Goal: Task Accomplishment & Management: Manage account settings

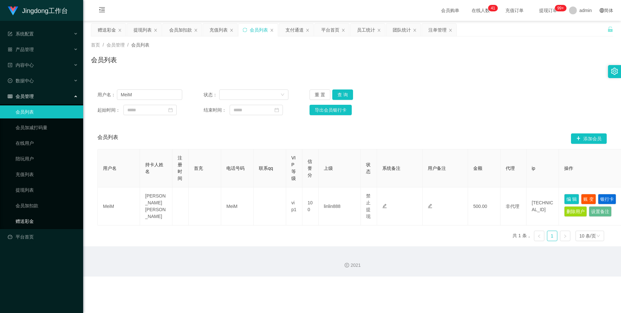
click at [28, 222] on link "赠送彩金" at bounding box center [47, 220] width 62 height 13
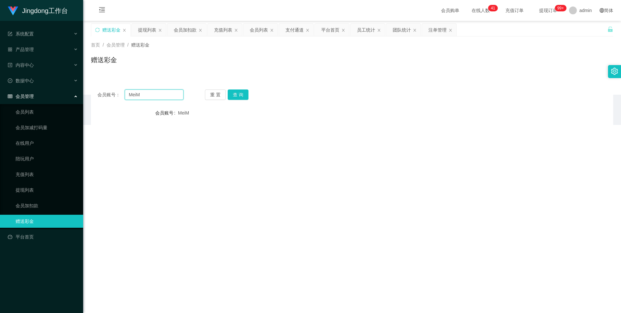
click at [142, 96] on input "MeiM" at bounding box center [154, 94] width 58 height 10
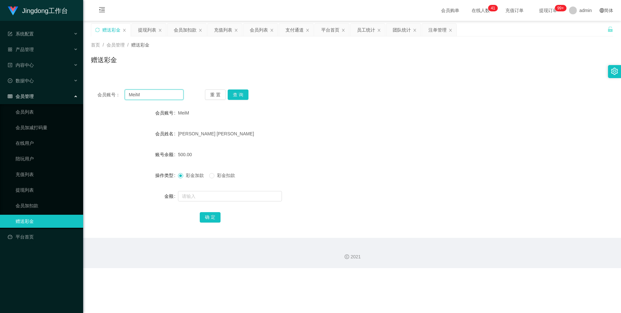
click at [142, 96] on input "MeiM" at bounding box center [154, 94] width 58 height 10
paste input "101884912"
type input "101884912"
click at [246, 95] on button "查 询" at bounding box center [238, 94] width 21 height 10
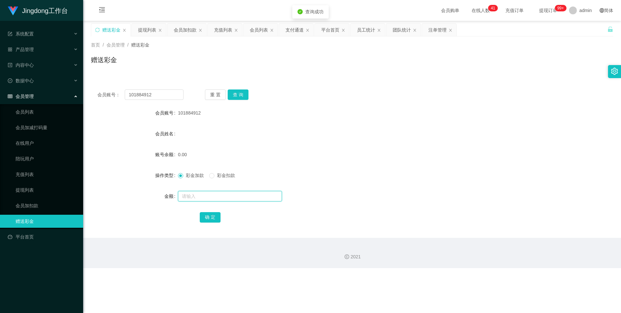
click at [203, 200] on input "text" at bounding box center [230, 196] width 104 height 10
type input "100"
click at [206, 214] on button "确 定" at bounding box center [210, 217] width 21 height 10
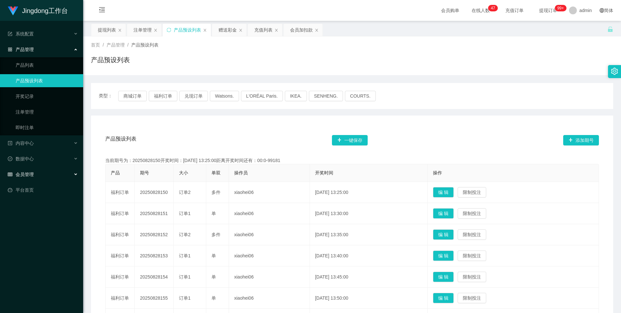
click at [52, 134] on div "会员管理" at bounding box center [41, 174] width 83 height 13
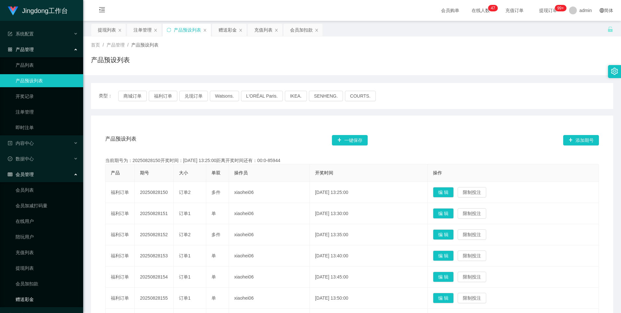
drag, startPoint x: 44, startPoint y: 301, endPoint x: 57, endPoint y: 292, distance: 15.6
click at [45, 134] on link "赠送彩金" at bounding box center [47, 298] width 62 height 13
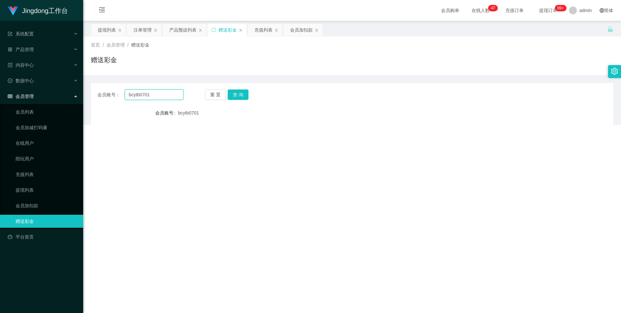
click at [151, 98] on input "bcytb0701" at bounding box center [154, 94] width 58 height 10
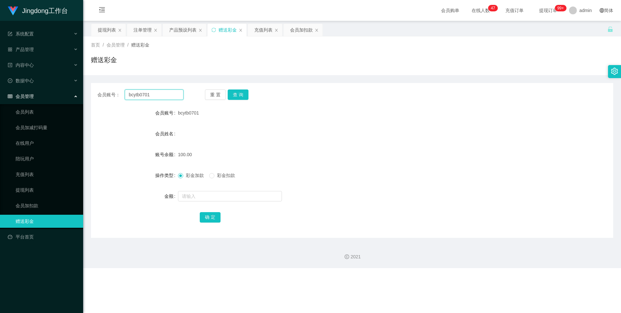
click at [151, 98] on input "bcytb0701" at bounding box center [154, 94] width 58 height 10
paste input "101884912"
type input "101884912"
click at [199, 96] on div "重 置 查 询" at bounding box center [248, 94] width 86 height 10
click at [199, 95] on button "查 询" at bounding box center [238, 94] width 21 height 10
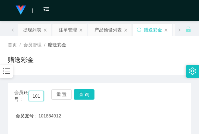
click at [39, 95] on input "101884912" at bounding box center [36, 96] width 15 height 10
drag, startPoint x: 95, startPoint y: 93, endPoint x: 90, endPoint y: 93, distance: 4.2
click at [94, 93] on div "会员账号： 101884912 重 置 查 询" at bounding box center [100, 96] width 184 height 14
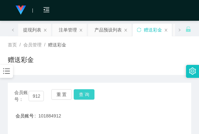
scroll to position [0, 0]
click at [87, 93] on button "查 询" at bounding box center [84, 94] width 21 height 10
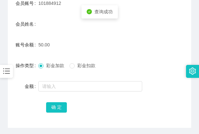
scroll to position [97, 0]
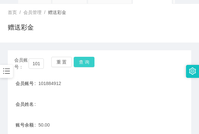
click at [79, 64] on button "查 询" at bounding box center [84, 62] width 21 height 10
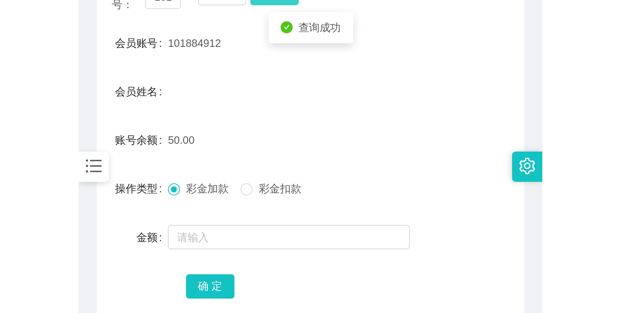
scroll to position [0, 0]
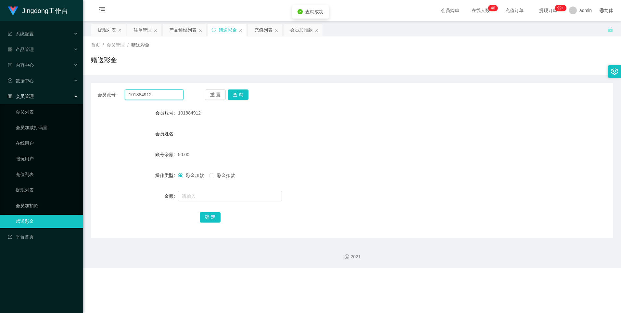
click at [152, 95] on input "101884912" at bounding box center [154, 94] width 58 height 10
click at [199, 94] on button "查 询" at bounding box center [238, 94] width 21 height 10
click at [46, 51] on div "产品管理" at bounding box center [41, 49] width 83 height 13
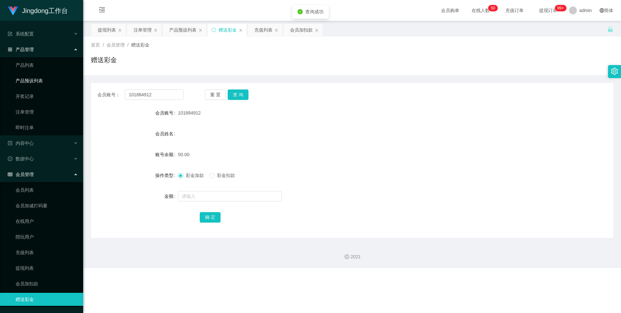
drag, startPoint x: 36, startPoint y: 80, endPoint x: 48, endPoint y: 78, distance: 11.9
click at [36, 80] on link "产品预设列表" at bounding box center [47, 80] width 62 height 13
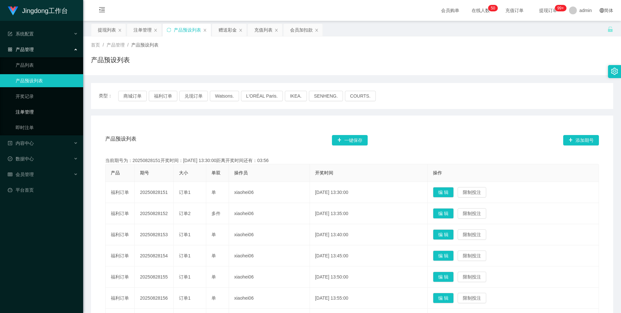
click at [34, 113] on link "注单管理" at bounding box center [47, 111] width 62 height 13
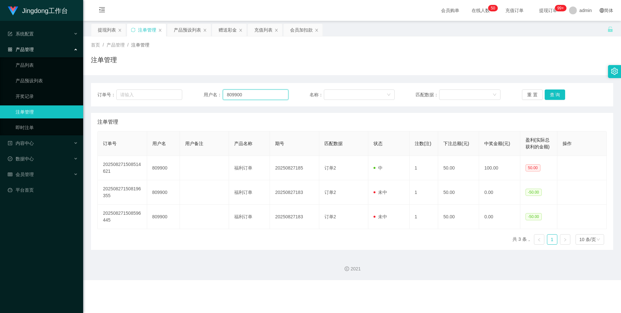
click at [199, 94] on input "809900" at bounding box center [256, 94] width 66 height 10
paste input "101884912"
type input "101884912"
drag, startPoint x: 565, startPoint y: 92, endPoint x: 560, endPoint y: 95, distance: 5.8
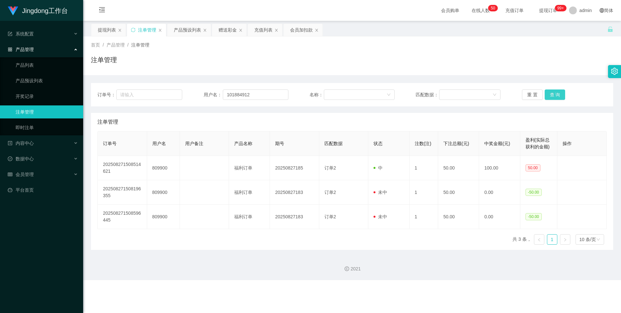
click at [199, 94] on div "重 置 查 询" at bounding box center [564, 94] width 85 height 10
click at [199, 95] on button "查 询" at bounding box center [555, 94] width 21 height 10
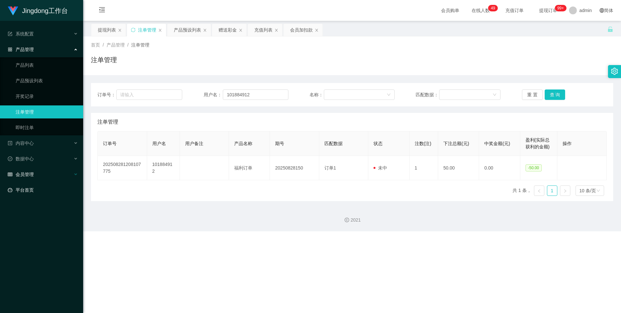
click at [56, 134] on div "会员管理" at bounding box center [41, 174] width 83 height 13
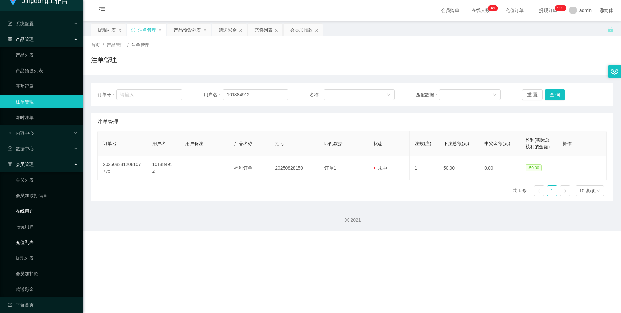
scroll to position [15, 0]
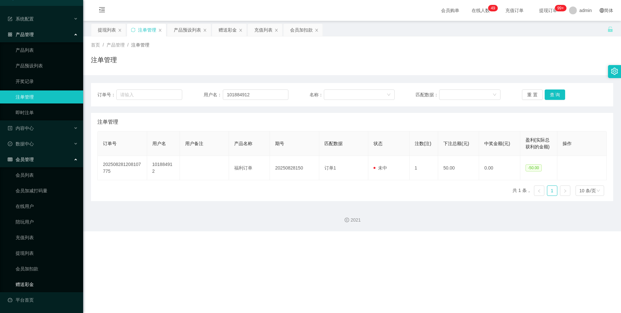
click at [49, 134] on link "赠送彩金" at bounding box center [47, 284] width 62 height 13
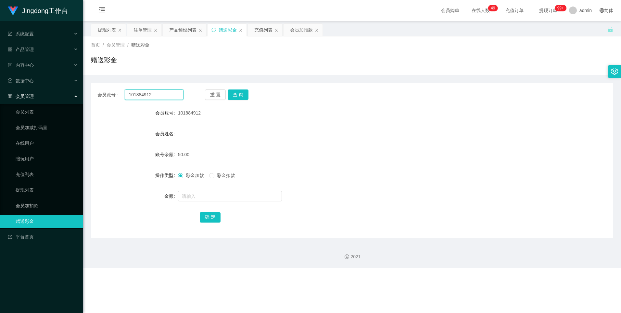
click at [167, 91] on input "101884912" at bounding box center [154, 94] width 58 height 10
click at [187, 134] on input "text" at bounding box center [230, 196] width 104 height 10
type input "100"
drag, startPoint x: 208, startPoint y: 222, endPoint x: 220, endPoint y: 215, distance: 14.0
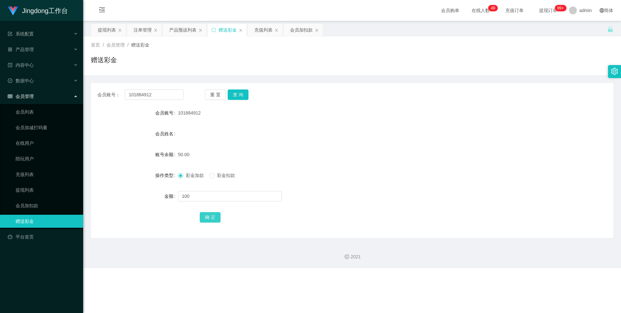
click at [199, 134] on button "确 定" at bounding box center [210, 217] width 21 height 10
click at [134, 94] on input "101884912" at bounding box center [154, 94] width 58 height 10
paste input "Sunny"
type input "Sunny"
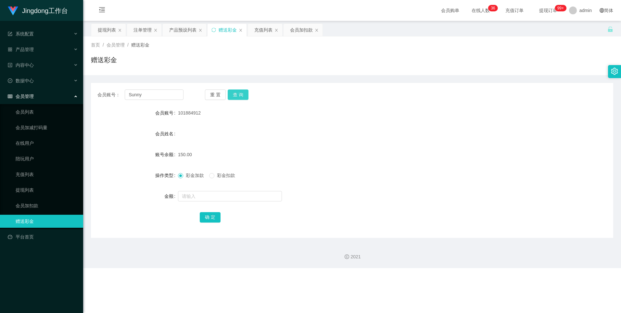
drag, startPoint x: 234, startPoint y: 97, endPoint x: 235, endPoint y: 100, distance: 3.6
click at [199, 97] on button "查 询" at bounding box center [238, 94] width 21 height 10
click at [199, 134] on input "text" at bounding box center [230, 196] width 104 height 10
type input "100"
click at [199, 134] on button "确 定" at bounding box center [210, 217] width 21 height 10
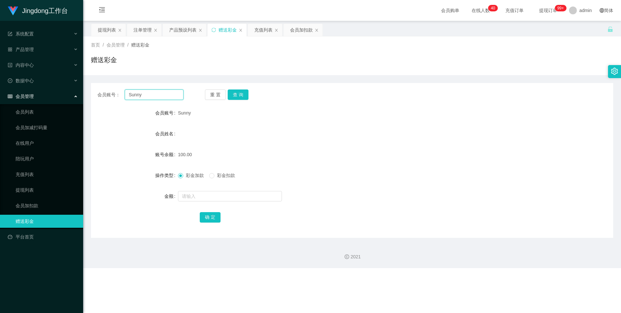
click at [151, 94] on input "Sunny" at bounding box center [154, 94] width 58 height 10
click at [159, 92] on input "Sunny" at bounding box center [154, 94] width 58 height 10
click at [138, 94] on input "Sunny" at bounding box center [154, 94] width 58 height 10
paste input "101884912"
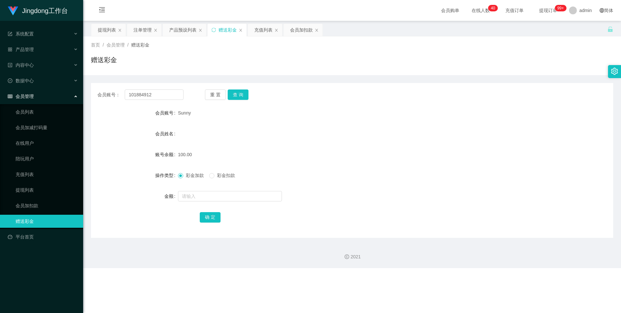
click at [199, 97] on div "重 置 查 询" at bounding box center [248, 94] width 86 height 10
click at [199, 95] on button "查 询" at bounding box center [238, 94] width 21 height 10
drag, startPoint x: 242, startPoint y: 90, endPoint x: 247, endPoint y: 90, distance: 4.9
click at [199, 90] on button "查 询" at bounding box center [238, 94] width 21 height 10
click at [143, 105] on div "会员账号： 101884912 重 置 查 询 会员账号 101884912 会员姓名 账号余额 150.00 操作类型 彩金加款 彩金扣款 金额 确 定" at bounding box center [352, 160] width 523 height 155
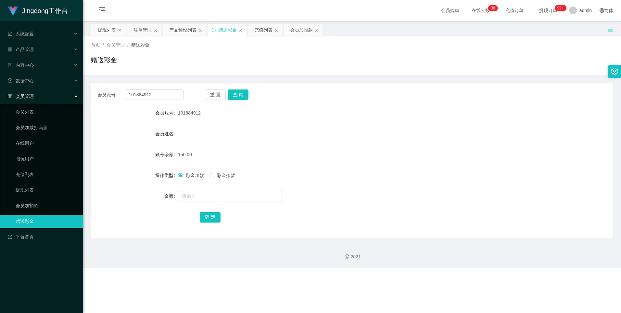
click at [199, 92] on div "重 置 查 询" at bounding box center [248, 94] width 86 height 10
click at [199, 92] on button "查 询" at bounding box center [238, 94] width 21 height 10
click at [199, 94] on button "查 询" at bounding box center [238, 94] width 21 height 10
click at [155, 95] on input "101884912" at bounding box center [154, 94] width 58 height 10
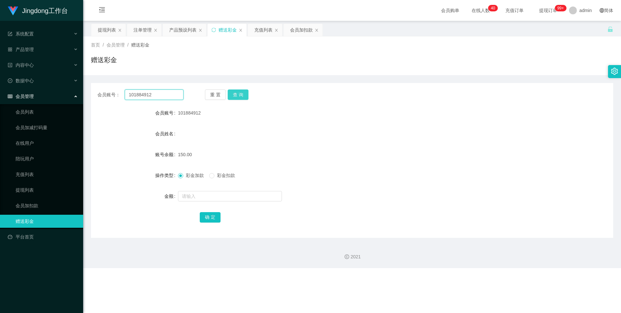
paste input "Sunny"
type input "Sunny"
click at [199, 91] on button "查 询" at bounding box center [238, 94] width 21 height 10
drag, startPoint x: 38, startPoint y: 192, endPoint x: 49, endPoint y: 191, distance: 10.4
click at [38, 134] on link "提现列表" at bounding box center [47, 189] width 62 height 13
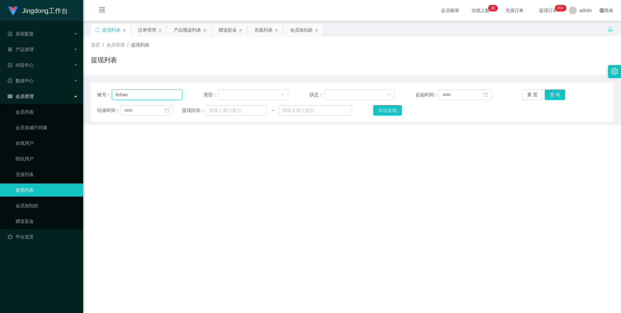
click at [140, 94] on input "linhan" at bounding box center [147, 94] width 71 height 10
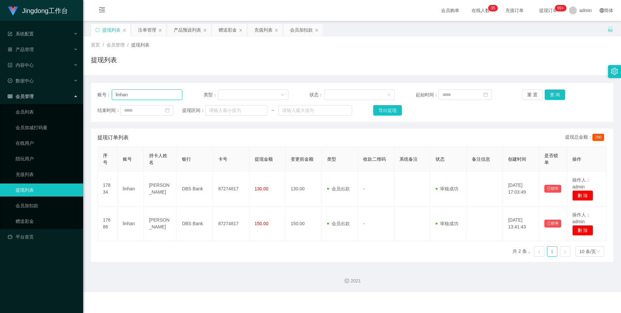
click at [140, 94] on input "linhan" at bounding box center [147, 94] width 71 height 10
paste input "101884912"
type input "101884912"
click at [199, 97] on button "查 询" at bounding box center [555, 94] width 21 height 10
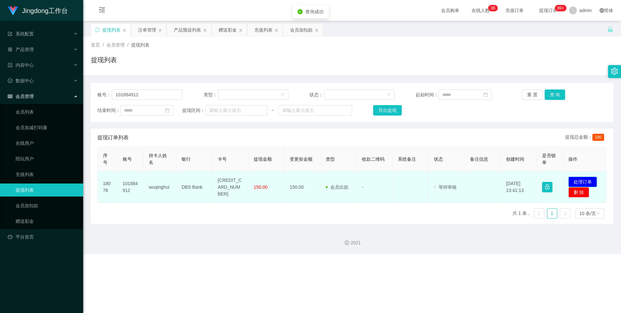
click at [199, 134] on button "处理订单" at bounding box center [583, 181] width 29 height 10
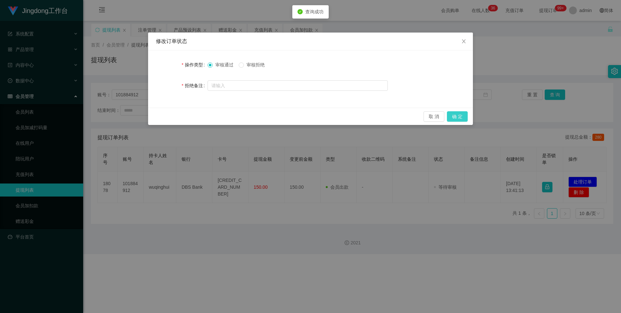
click at [199, 114] on button "确 定" at bounding box center [457, 116] width 21 height 10
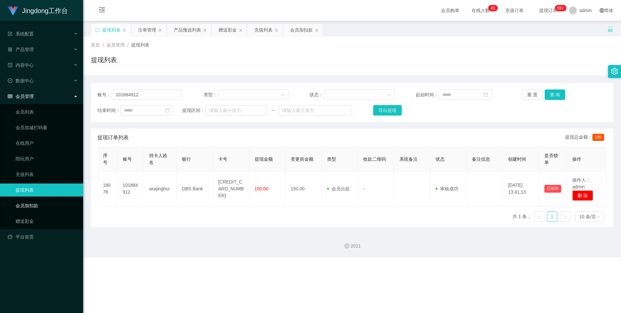
click at [45, 134] on link "赠送彩金" at bounding box center [47, 220] width 62 height 13
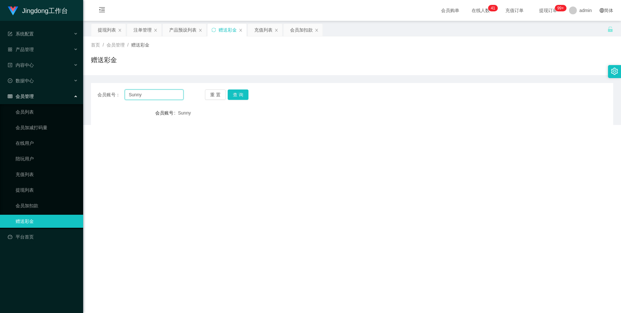
click at [148, 94] on input "Sunny" at bounding box center [154, 94] width 58 height 10
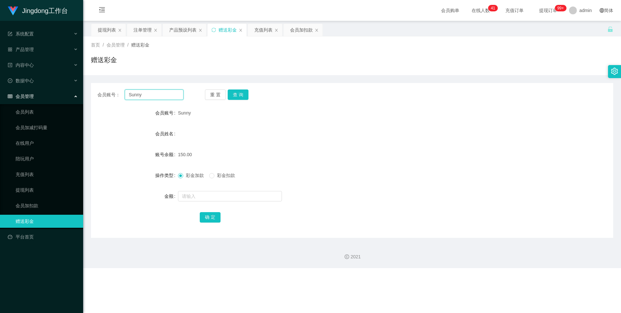
click at [148, 94] on input "Sunny" at bounding box center [154, 94] width 58 height 10
paste input "0998"
type input "0998"
click at [199, 96] on button "查 询" at bounding box center [238, 94] width 21 height 10
click at [199, 98] on button "查 询" at bounding box center [238, 94] width 21 height 10
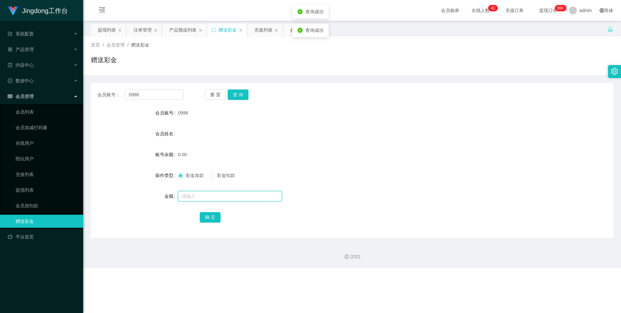
click at [199, 134] on input "text" at bounding box center [230, 196] width 104 height 10
type input "100"
click at [199, 134] on div "确 定" at bounding box center [352, 216] width 305 height 13
click at [199, 134] on button "确 定" at bounding box center [210, 217] width 21 height 10
click at [41, 46] on div "产品管理" at bounding box center [41, 49] width 83 height 13
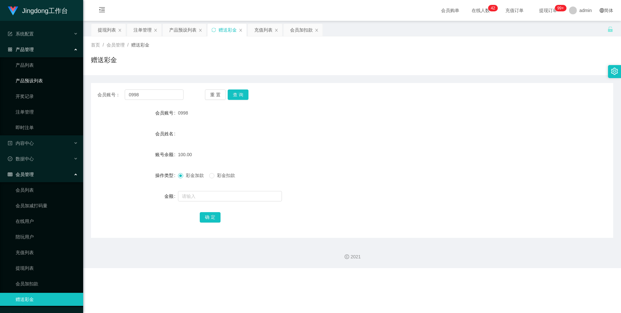
click at [46, 80] on link "产品预设列表" at bounding box center [47, 80] width 62 height 13
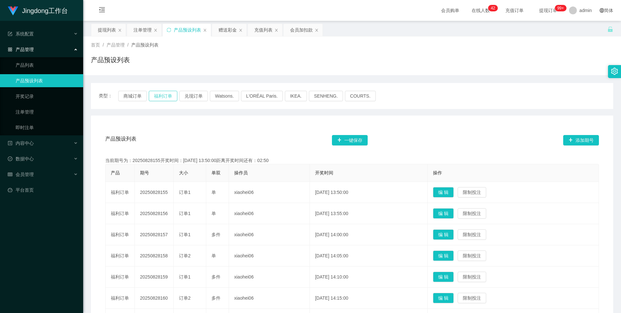
click at [163, 97] on button "福利订单" at bounding box center [163, 96] width 29 height 10
click at [167, 91] on button "福利订单" at bounding box center [163, 96] width 29 height 10
click at [30, 134] on link "平台首页" at bounding box center [43, 189] width 70 height 13
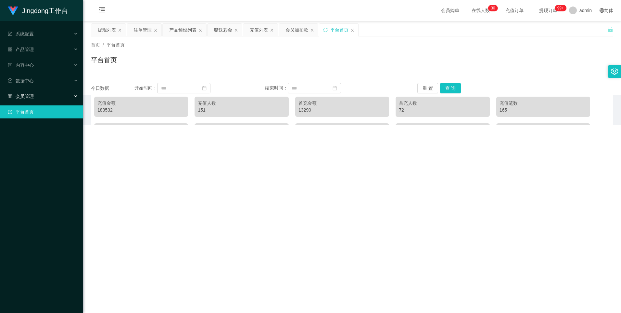
click at [58, 100] on div "会员管理" at bounding box center [41, 96] width 83 height 13
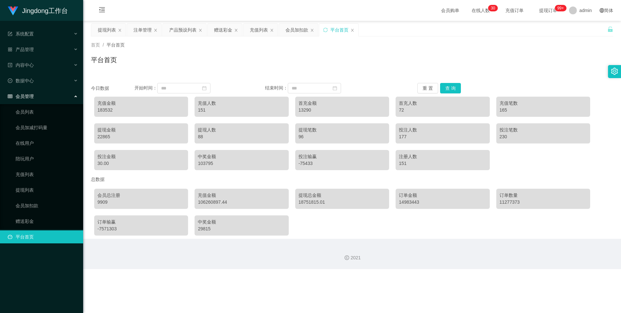
click at [40, 134] on ul "会员列表 会员加减打码量 在线用户 陪玩用户 充值列表 提现列表 会员加扣款 赠送彩金" at bounding box center [41, 166] width 83 height 125
click at [41, 134] on link "赠送彩金" at bounding box center [47, 220] width 62 height 13
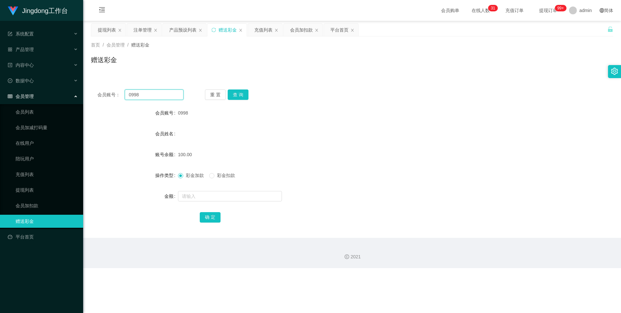
click at [143, 96] on input "0998" at bounding box center [154, 94] width 58 height 10
click at [141, 95] on input "0998" at bounding box center [154, 94] width 58 height 10
paste input "Rezoan"
click at [138, 91] on input "0998Rezoan" at bounding box center [154, 94] width 58 height 10
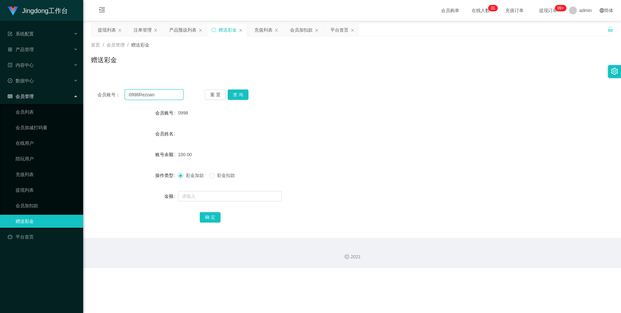
paste input "text"
type input "Rezoan"
click at [199, 95] on button "查 询" at bounding box center [238, 94] width 21 height 10
click at [33, 134] on link "提现列表" at bounding box center [47, 189] width 62 height 13
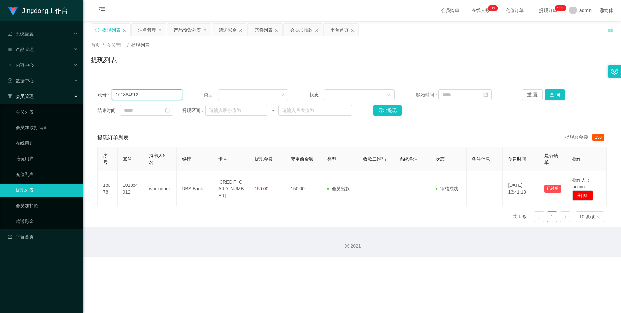
click at [124, 92] on input "101884912" at bounding box center [147, 94] width 71 height 10
paste input "Rezoan"
click at [199, 96] on button "查 询" at bounding box center [555, 94] width 21 height 10
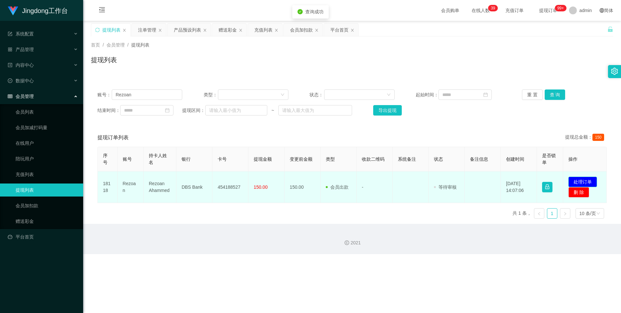
drag, startPoint x: 590, startPoint y: 188, endPoint x: 588, endPoint y: 186, distance: 3.3
click at [199, 134] on td "发起代付 处理订单 删 除" at bounding box center [586, 187] width 44 height 32
click at [199, 134] on button "处理订单" at bounding box center [583, 181] width 29 height 10
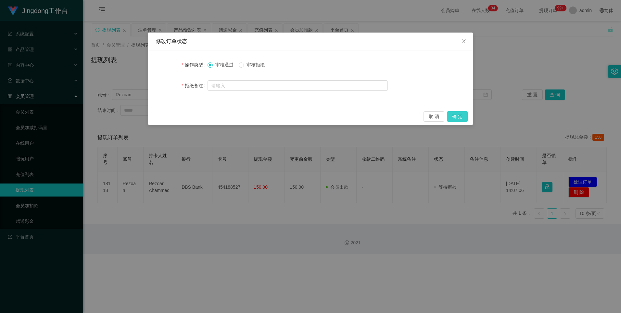
click at [199, 116] on button "确 定" at bounding box center [457, 116] width 21 height 10
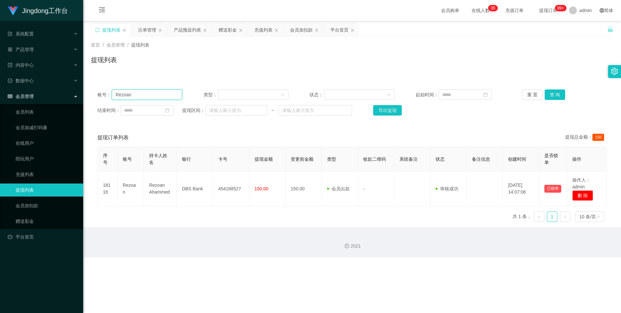
click at [136, 97] on input "Rezoan" at bounding box center [147, 94] width 71 height 10
paste input "0998"
type input "0998"
click at [199, 95] on button "查 询" at bounding box center [555, 94] width 21 height 10
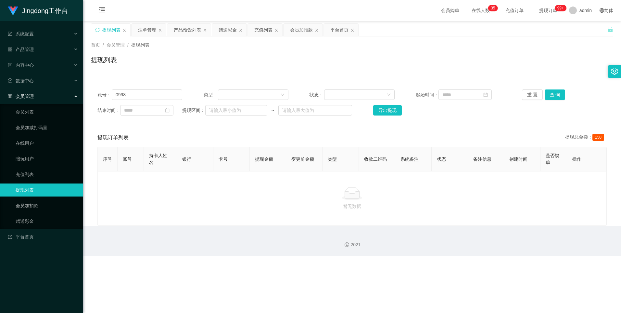
click at [199, 93] on div "重 置 查 询" at bounding box center [564, 94] width 85 height 10
click at [199, 94] on button "查 询" at bounding box center [555, 94] width 21 height 10
click at [127, 94] on input "0998" at bounding box center [147, 94] width 71 height 10
click at [199, 94] on button "查 询" at bounding box center [555, 94] width 21 height 10
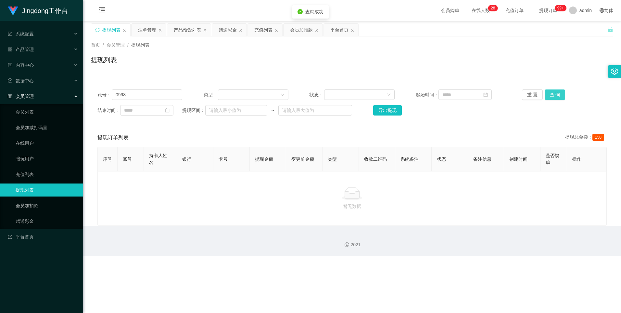
click at [199, 94] on button "查 询" at bounding box center [555, 94] width 21 height 10
click at [37, 134] on link "赠送彩金" at bounding box center [47, 220] width 62 height 13
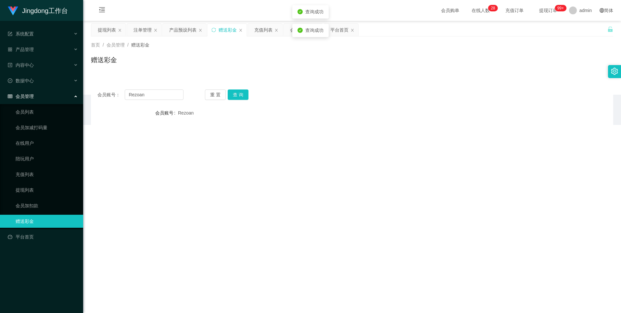
click at [135, 100] on div "会员账号： Rezoan 重 置 查 询 会员账号 Rezoan 会员姓名 账号余额 150.00 操作类型 彩金加款 彩金扣款 金额 确 定" at bounding box center [352, 160] width 523 height 155
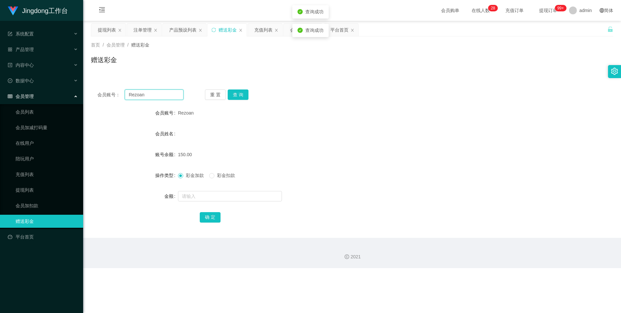
click at [139, 96] on input "Rezoan" at bounding box center [154, 94] width 58 height 10
paste input "0998"
type input "0998"
click at [199, 93] on button "查 询" at bounding box center [238, 94] width 21 height 10
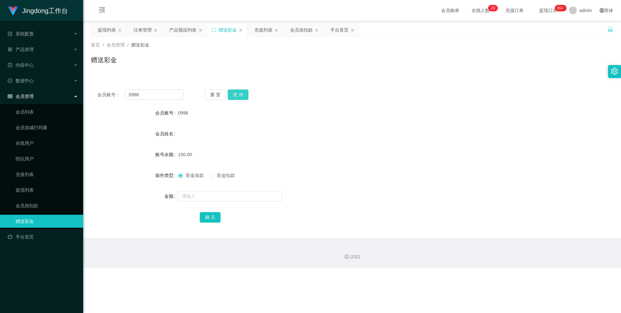
click at [199, 92] on button "查 询" at bounding box center [238, 94] width 21 height 10
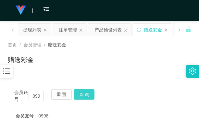
click at [86, 92] on button "查 询" at bounding box center [84, 94] width 21 height 10
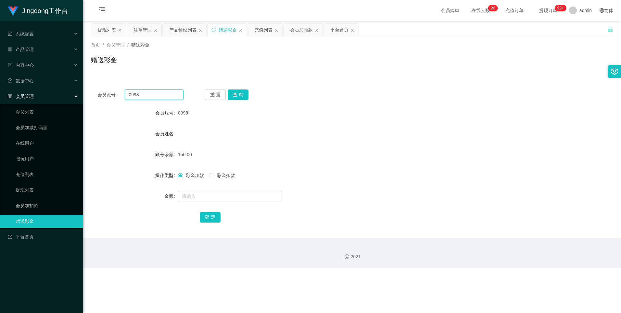
click at [138, 97] on input "0998" at bounding box center [154, 94] width 58 height 10
click at [44, 134] on link "充值列表" at bounding box center [47, 174] width 62 height 13
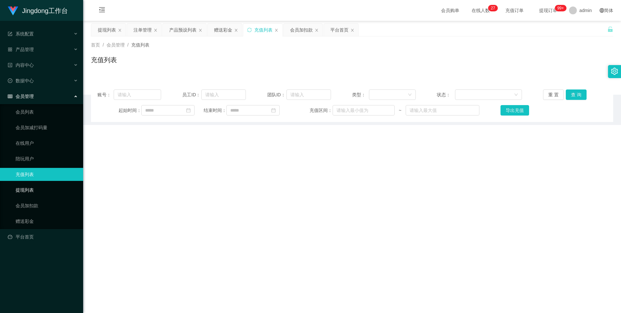
drag, startPoint x: 33, startPoint y: 192, endPoint x: 38, endPoint y: 188, distance: 7.0
click at [33, 134] on link "提现列表" at bounding box center [47, 189] width 62 height 13
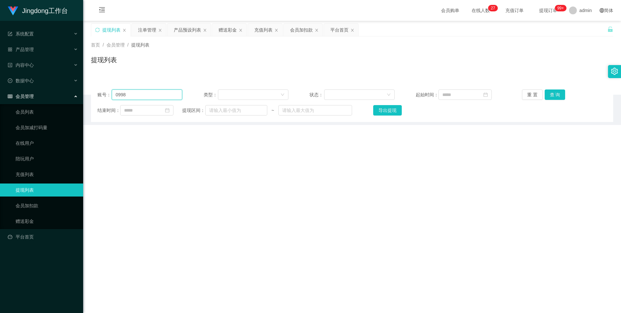
click at [126, 97] on input "0998" at bounding box center [147, 94] width 71 height 10
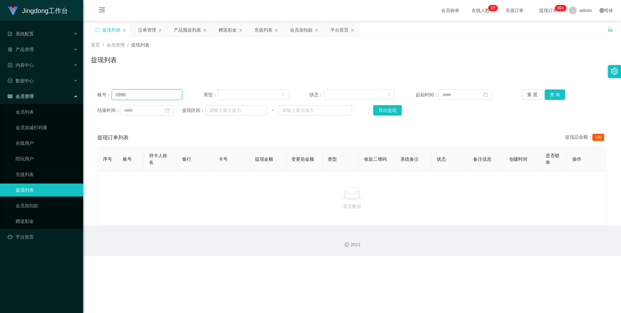
click at [126, 97] on input "0998" at bounding box center [147, 94] width 71 height 10
click at [199, 93] on button "查 询" at bounding box center [555, 94] width 21 height 10
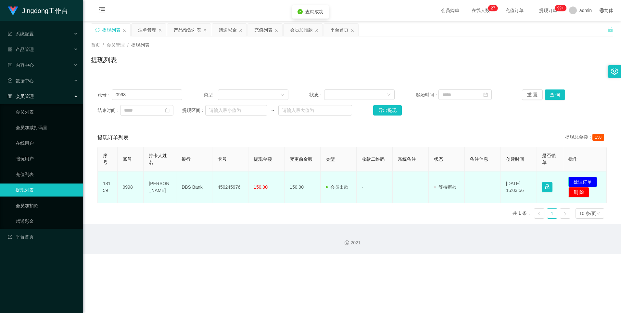
click at [199, 134] on button "处理订单" at bounding box center [583, 181] width 29 height 10
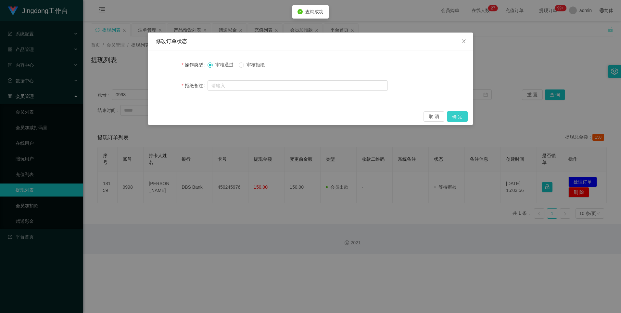
click at [199, 118] on button "确 定" at bounding box center [457, 116] width 21 height 10
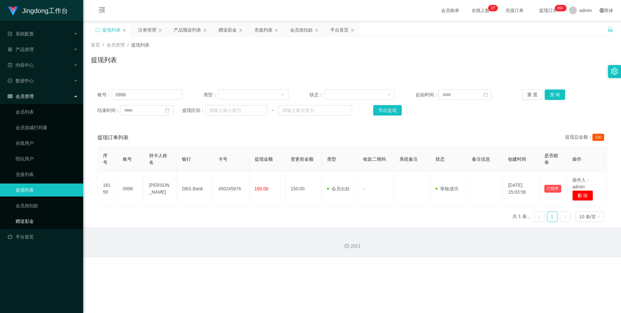
click at [41, 134] on link "赠送彩金" at bounding box center [47, 220] width 62 height 13
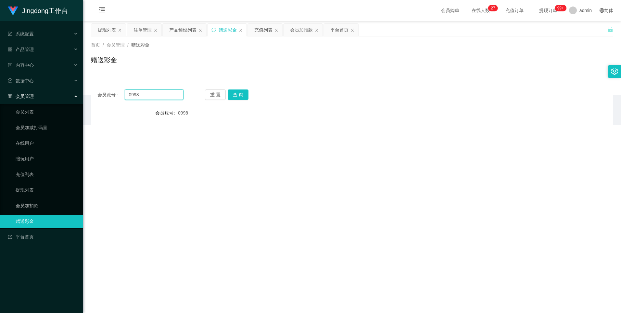
click at [135, 95] on input "0998" at bounding box center [154, 94] width 58 height 10
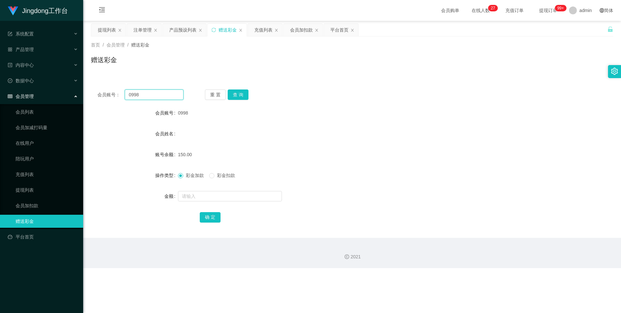
drag, startPoint x: 135, startPoint y: 95, endPoint x: 172, endPoint y: 89, distance: 37.6
click at [135, 95] on input "0998" at bounding box center [154, 94] width 58 height 10
paste input "101884912"
type input "101884912"
click at [199, 90] on button "查 询" at bounding box center [238, 94] width 21 height 10
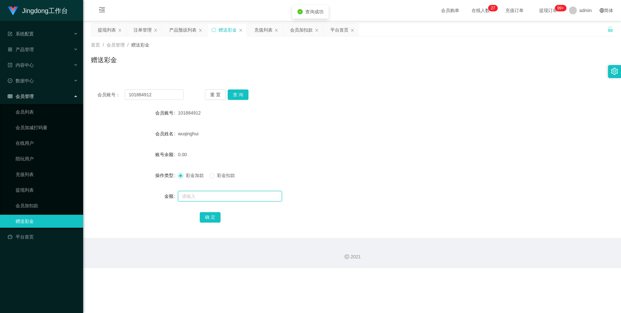
click at [199, 134] on input "text" at bounding box center [230, 196] width 104 height 10
type input "100"
click at [199, 134] on button "确 定" at bounding box center [210, 217] width 21 height 10
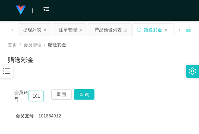
click at [33, 97] on input "101884912" at bounding box center [36, 96] width 15 height 10
paste input "Sunny"
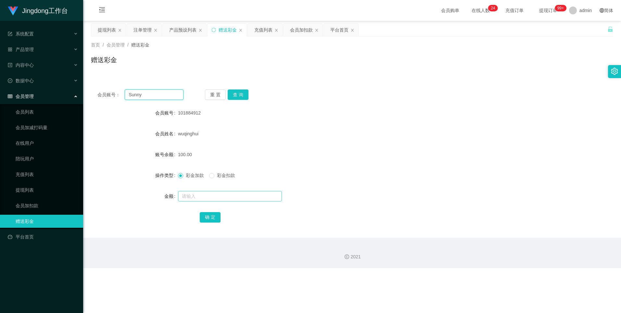
type input "Sunny"
click at [199, 134] on input "text" at bounding box center [230, 196] width 104 height 10
type input "300"
drag, startPoint x: 210, startPoint y: 216, endPoint x: 217, endPoint y: 216, distance: 7.2
click at [199, 134] on button "确 定" at bounding box center [210, 217] width 21 height 10
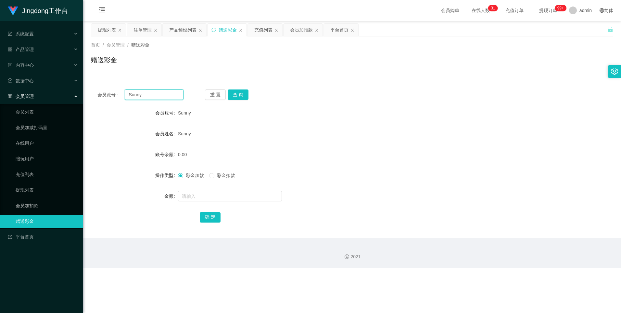
click at [138, 99] on input "Sunny" at bounding box center [154, 94] width 58 height 10
click at [199, 99] on button "查 询" at bounding box center [238, 94] width 21 height 10
click at [199, 134] on input "text" at bounding box center [230, 196] width 104 height 10
type input "300"
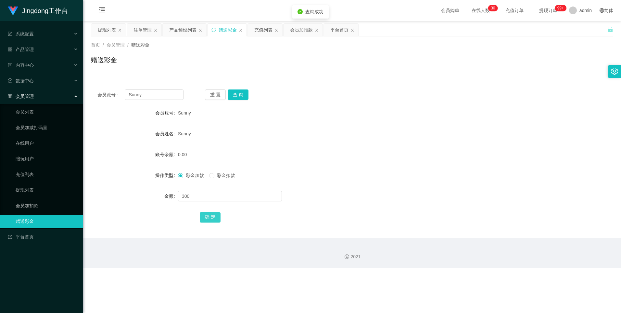
click at [199, 134] on button "确 定" at bounding box center [210, 217] width 21 height 10
click at [37, 42] on ul "系统配置 产品管理 内容中心 数据中心 会员管理 会员列表 会员加减打码量 在线用户 陪玩用户 充值列表 提现列表 会员加扣款 赠送彩金 平台首页" at bounding box center [41, 135] width 83 height 229
click at [47, 36] on div "系统配置" at bounding box center [41, 33] width 83 height 13
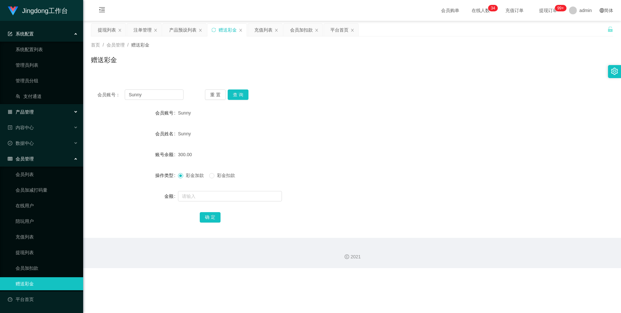
click at [43, 110] on div "产品管理" at bounding box center [41, 111] width 83 height 13
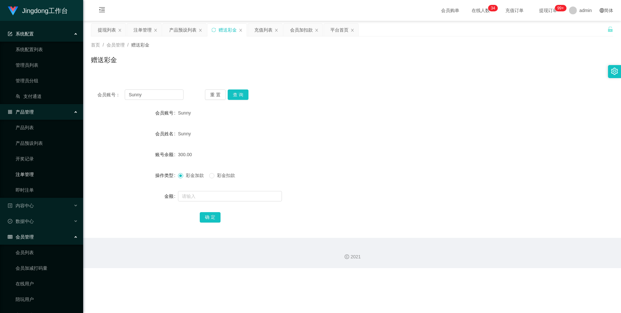
click at [40, 134] on link "注单管理" at bounding box center [47, 174] width 62 height 13
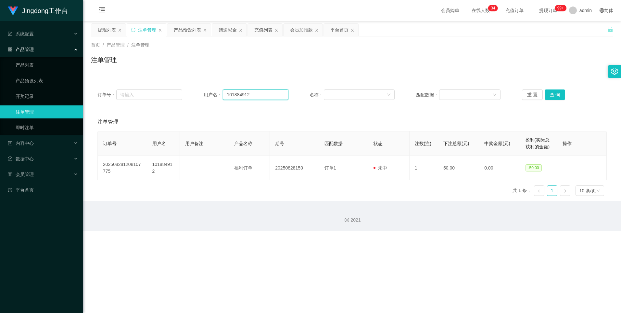
click at [199, 97] on input "101884912" at bounding box center [256, 94] width 66 height 10
paste input "Sunny"
type input "Sunny"
click at [199, 96] on button "查 询" at bounding box center [555, 94] width 21 height 10
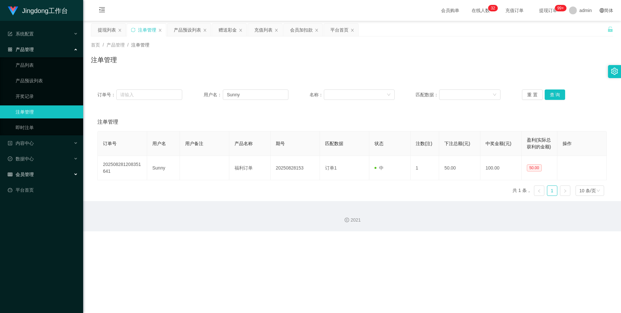
click at [54, 134] on div "会员管理" at bounding box center [41, 174] width 83 height 13
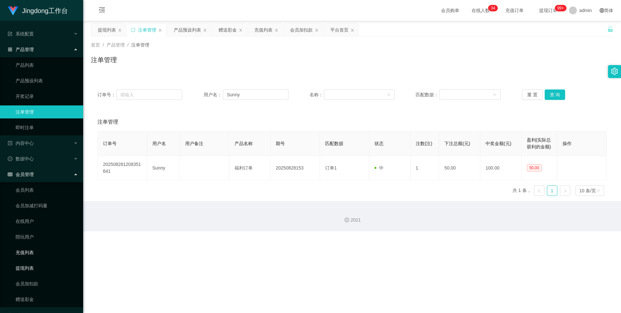
drag, startPoint x: 34, startPoint y: 265, endPoint x: 42, endPoint y: 262, distance: 8.5
click at [34, 134] on link "提现列表" at bounding box center [47, 267] width 62 height 13
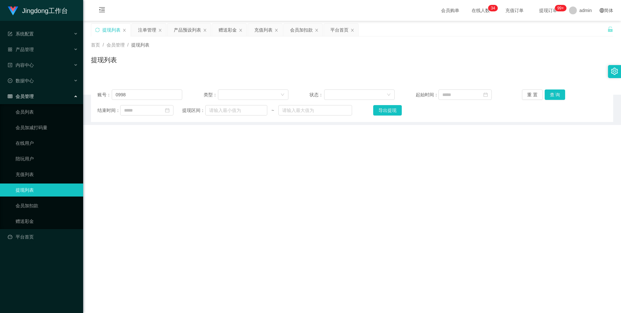
click at [141, 88] on div "账号： 0998 类型： 状态： 起始时间： 重 置 查 询 结束时间： 提现区间： ~ 导出提现" at bounding box center [352, 102] width 523 height 39
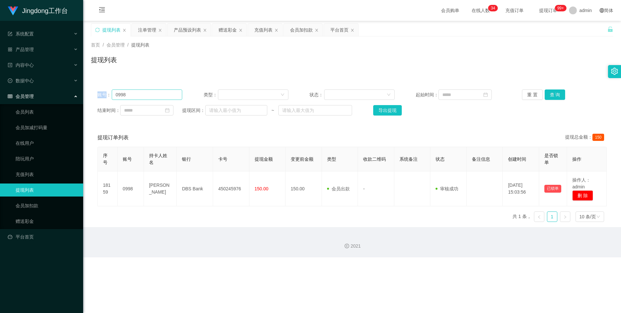
drag, startPoint x: 141, startPoint y: 88, endPoint x: 126, endPoint y: 93, distance: 15.7
click at [139, 89] on div "账号： 0998 类型： 状态： 起始时间： 重 置 查 询 结束时间： 提现区间： ~ 导出提现" at bounding box center [352, 102] width 523 height 39
click at [129, 94] on input "0998" at bounding box center [147, 94] width 71 height 10
paste input "101884912"
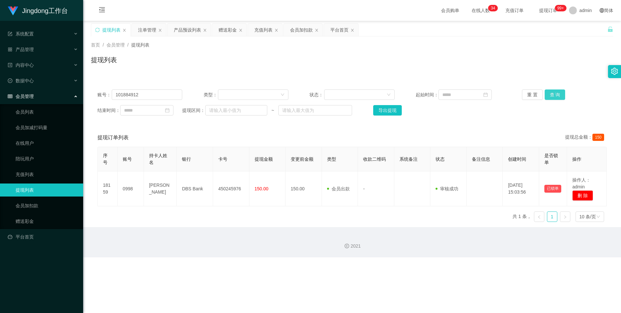
click at [199, 93] on button "查 询" at bounding box center [555, 94] width 21 height 10
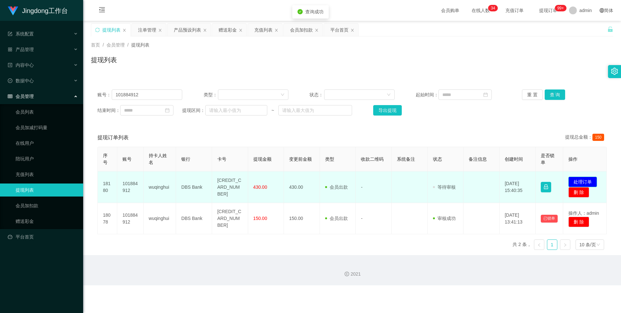
click at [199, 134] on button "处理订单" at bounding box center [583, 181] width 29 height 10
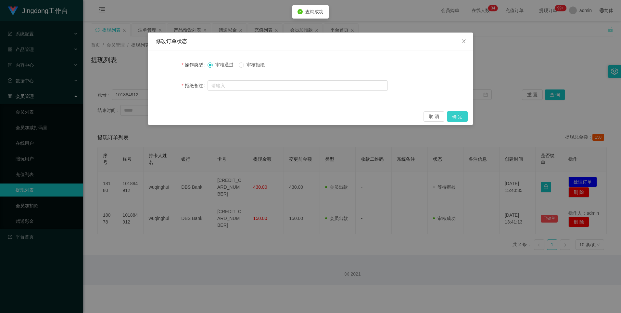
click at [199, 116] on button "确 定" at bounding box center [457, 116] width 21 height 10
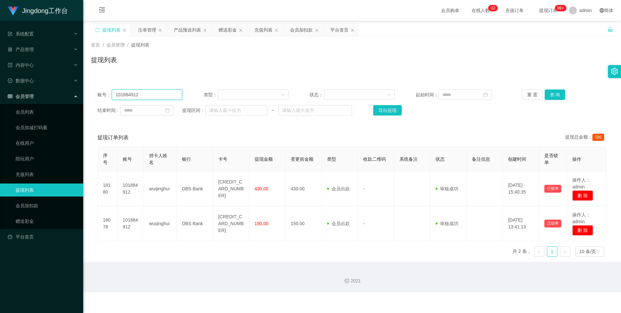
click at [149, 97] on input "101884912" at bounding box center [147, 94] width 71 height 10
paste input "Sunny"
type input "Sunny"
click at [199, 95] on button "查 询" at bounding box center [555, 94] width 21 height 10
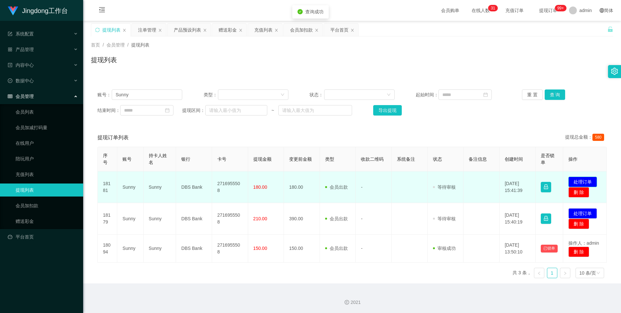
click at [199, 134] on button "处理订单" at bounding box center [583, 181] width 29 height 10
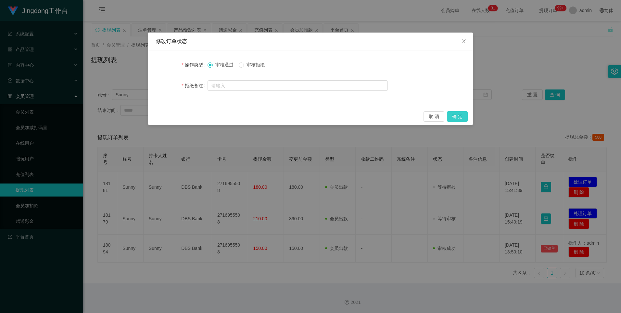
click at [199, 112] on button "确 定" at bounding box center [457, 116] width 21 height 10
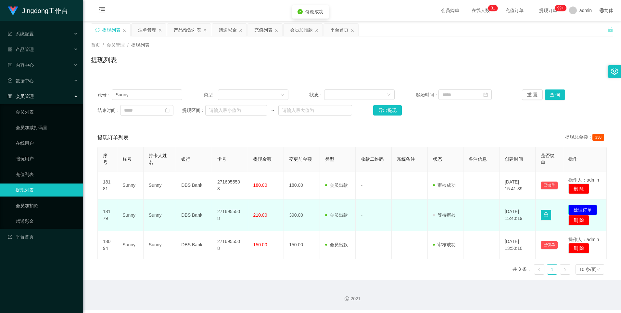
click at [199, 134] on button "处理订单" at bounding box center [583, 209] width 29 height 10
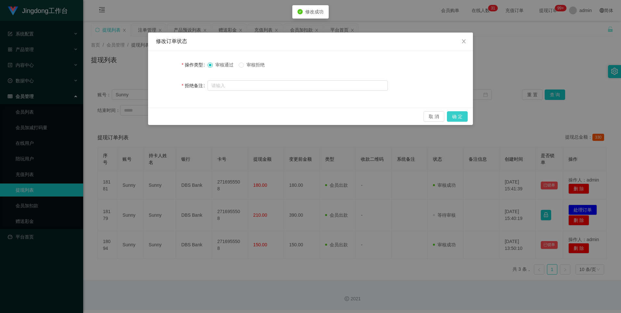
click at [199, 113] on button "确 定" at bounding box center [457, 116] width 21 height 10
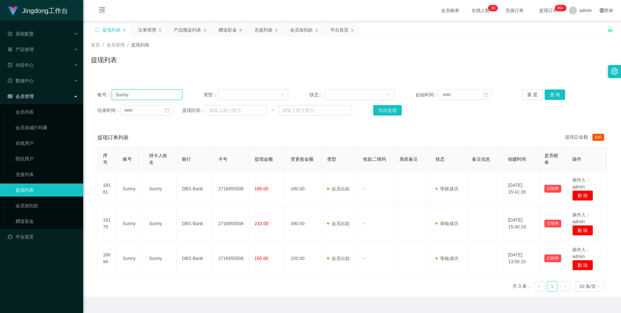
click at [133, 96] on input "Sunny" at bounding box center [147, 94] width 71 height 10
drag, startPoint x: 52, startPoint y: 111, endPoint x: 122, endPoint y: 100, distance: 70.6
click at [52, 111] on link "会员列表" at bounding box center [47, 111] width 62 height 13
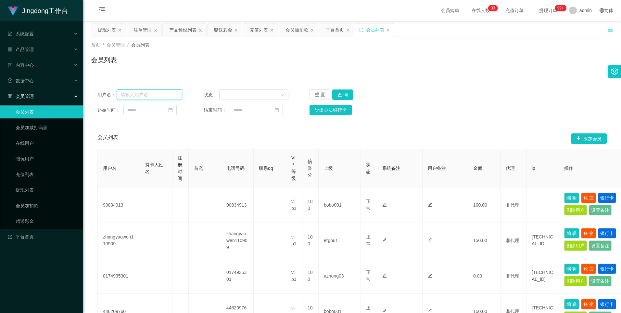
click at [158, 94] on input "text" at bounding box center [150, 94] width 66 height 10
paste input "zt7181262"
type input "zt7181262"
click at [199, 98] on button "查 询" at bounding box center [342, 94] width 21 height 10
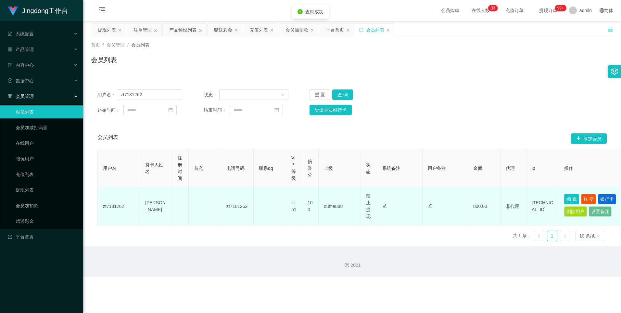
click at [199, 134] on button "编 辑" at bounding box center [572, 199] width 15 height 10
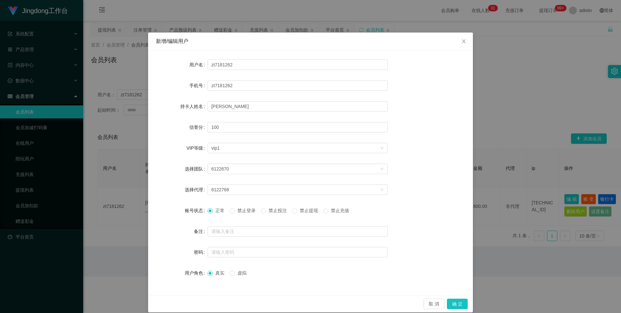
click at [199, 134] on div "新增/编辑用户 用户名 zt7181262 手机号 zt7181262 持卡人姓名 [PERSON_NAME] 信誉分 100 VIP等级 选择VIP等级 v…" at bounding box center [310, 156] width 621 height 313
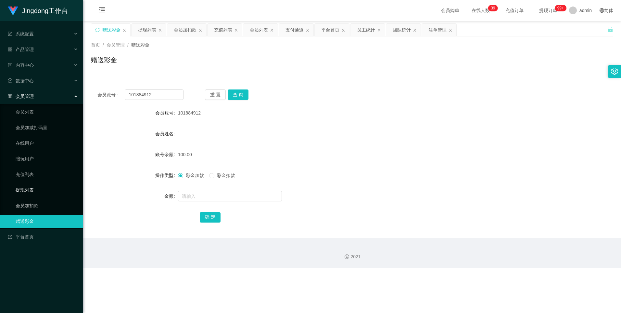
drag, startPoint x: 0, startPoint y: 0, endPoint x: 33, endPoint y: 189, distance: 192.0
click at [26, 192] on link "提现列表" at bounding box center [47, 189] width 62 height 13
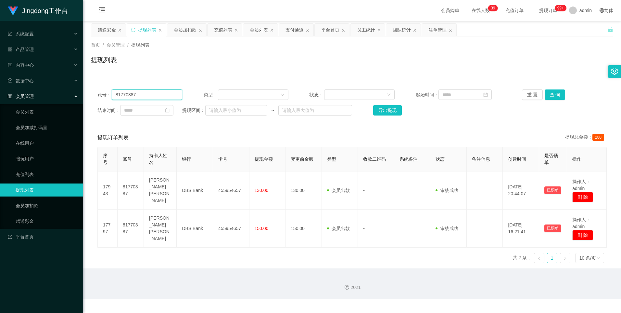
click at [151, 97] on input "81770387" at bounding box center [147, 94] width 71 height 10
paste input "Sunny"
type input "Sunny"
click at [558, 94] on button "查 询" at bounding box center [555, 94] width 21 height 10
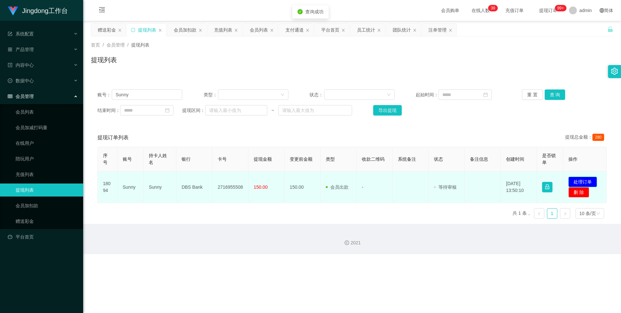
click at [578, 184] on button "处理订单" at bounding box center [583, 181] width 29 height 10
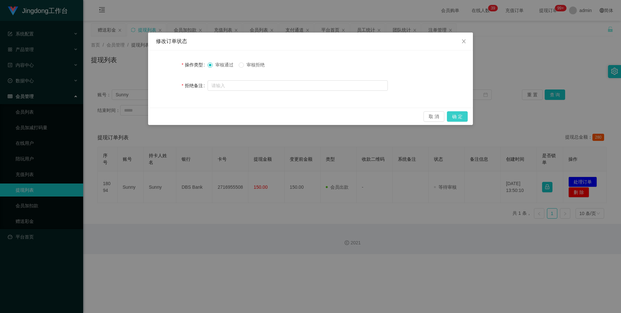
click at [460, 113] on button "确 定" at bounding box center [457, 116] width 21 height 10
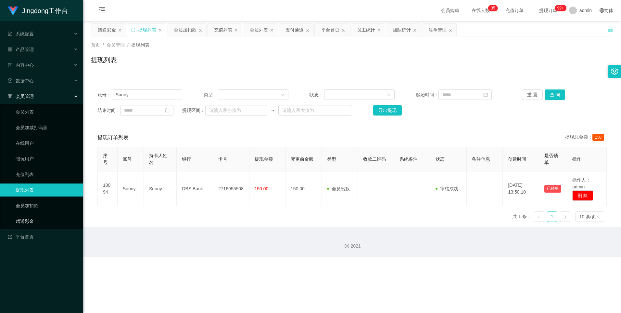
drag, startPoint x: 28, startPoint y: 215, endPoint x: 32, endPoint y: 218, distance: 4.6
click at [28, 215] on link "赠送彩金" at bounding box center [47, 220] width 62 height 13
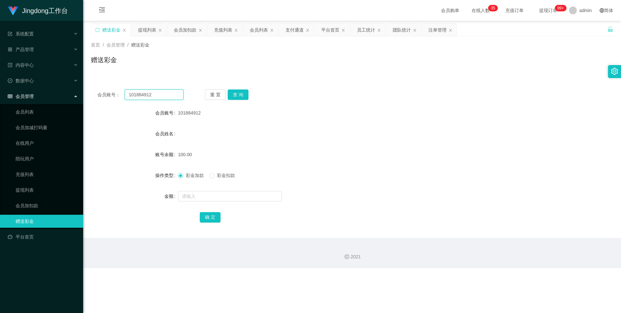
click at [149, 93] on input "101884912" at bounding box center [154, 94] width 58 height 10
drag, startPoint x: 149, startPoint y: 93, endPoint x: 159, endPoint y: 94, distance: 10.5
click at [149, 93] on input "101884912" at bounding box center [154, 94] width 58 height 10
paste input "Rezoan"
type input "Rezoan"
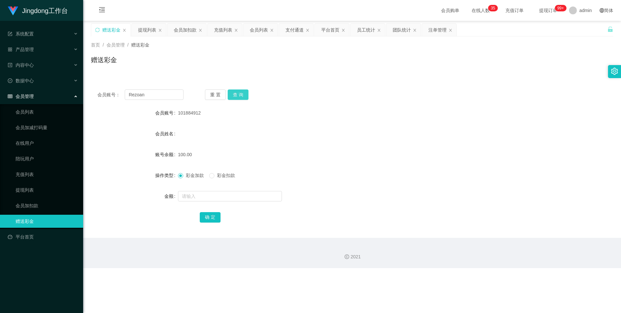
click at [236, 96] on button "查 询" at bounding box center [238, 94] width 21 height 10
click at [193, 193] on input "text" at bounding box center [230, 196] width 104 height 10
type input "100"
click at [211, 219] on button "确 定" at bounding box center [210, 217] width 21 height 10
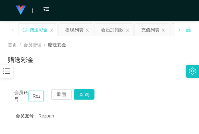
click at [32, 95] on input "Rezoan" at bounding box center [36, 96] width 15 height 10
paste input "0998"
type input "0998"
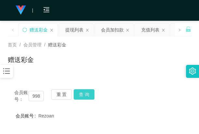
click at [85, 95] on button "查 询" at bounding box center [84, 94] width 21 height 10
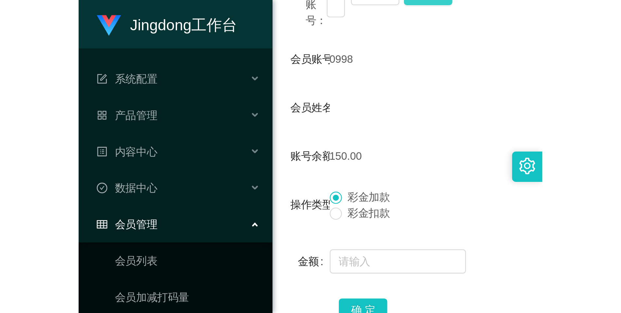
scroll to position [0, 0]
